Goal: Find specific page/section: Find specific page/section

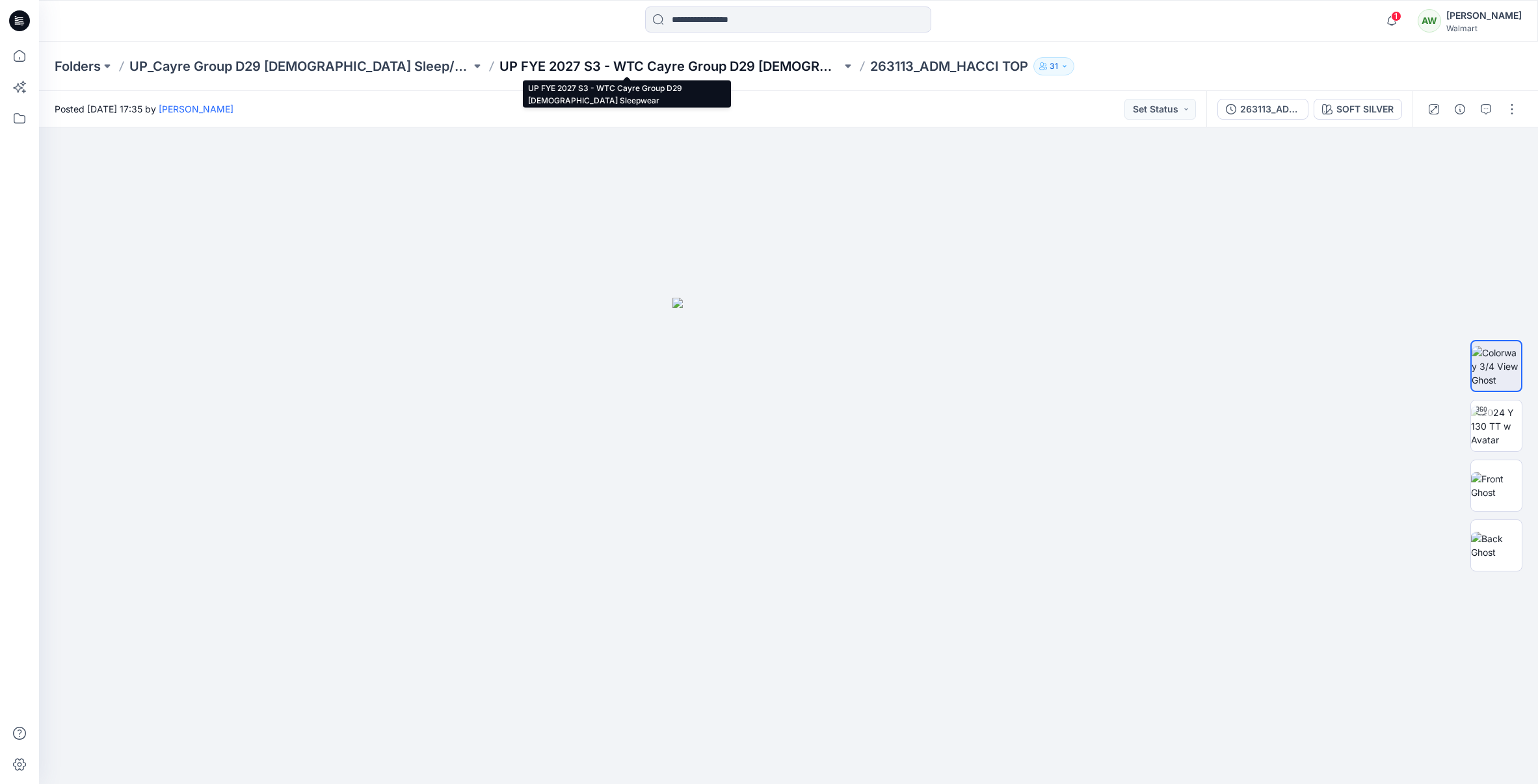
click at [642, 65] on p "UP FYE 2027 S3 - WTC Cayre Group D29 [DEMOGRAPHIC_DATA] Sleepwear" at bounding box center [669, 66] width 342 height 18
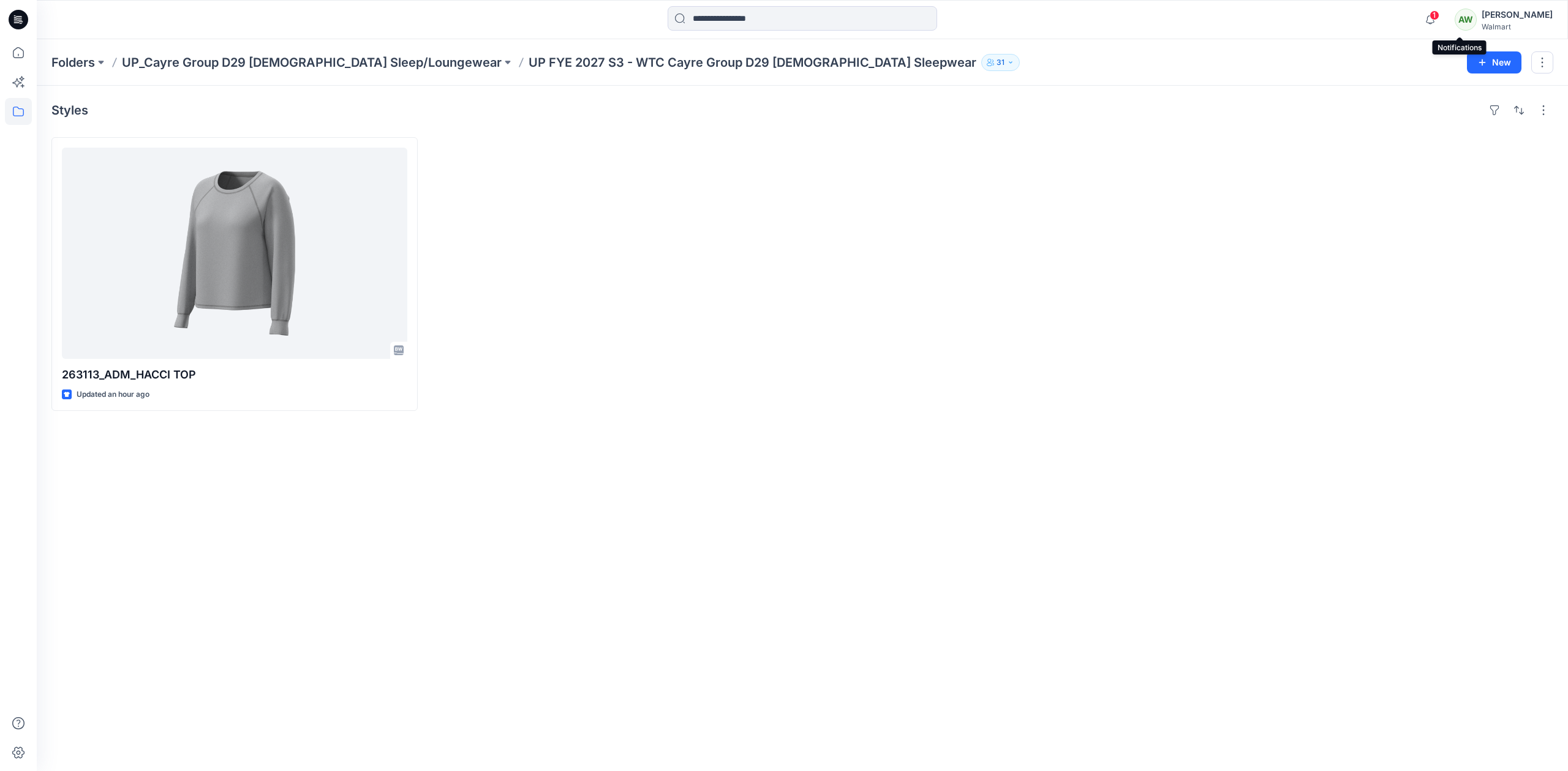
click at [1439, 17] on span "1" at bounding box center [1434, 15] width 10 height 10
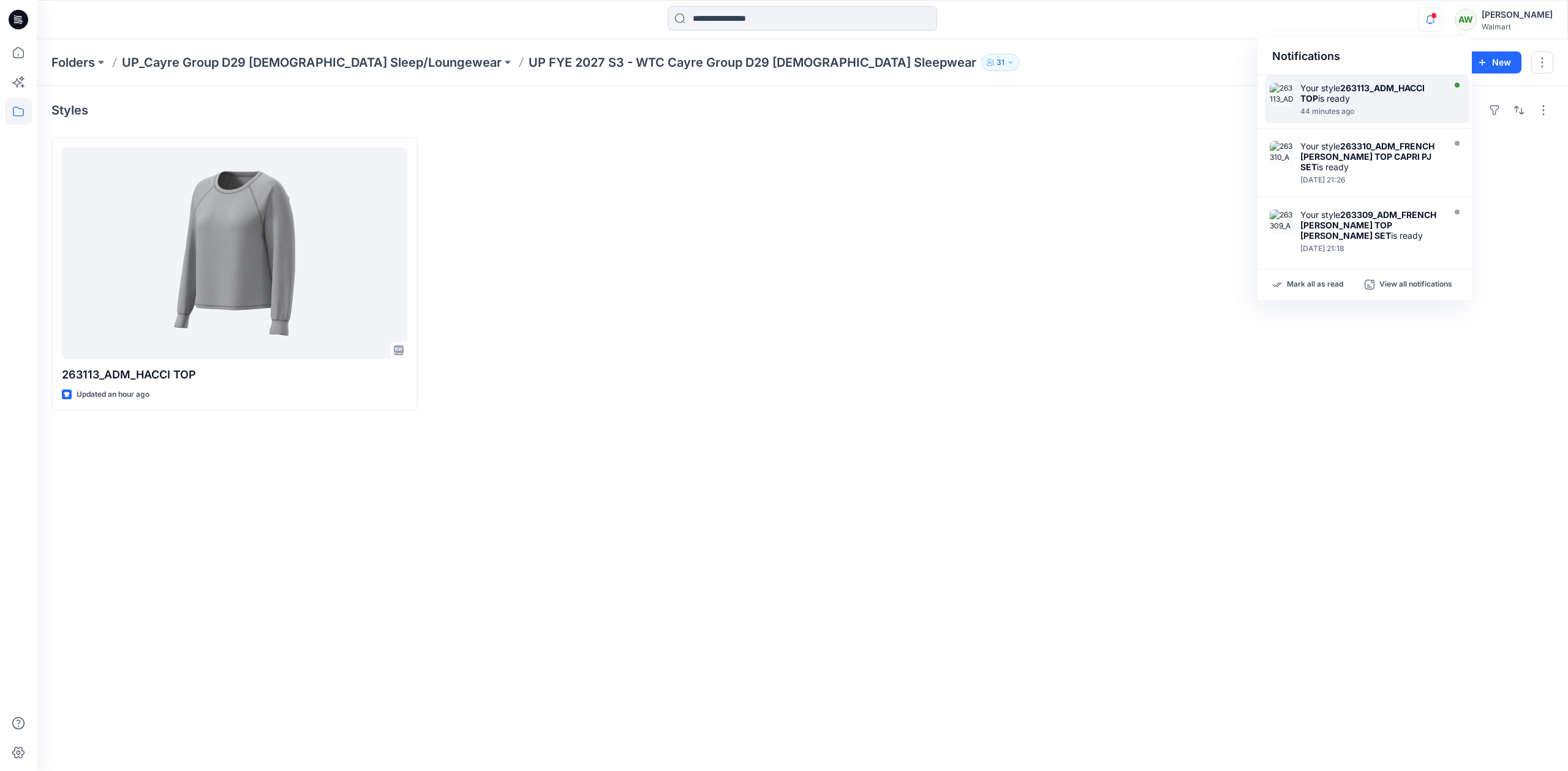
click at [1361, 104] on div at bounding box center [1370, 104] width 141 height 3
